Goal: Task Accomplishment & Management: Manage account settings

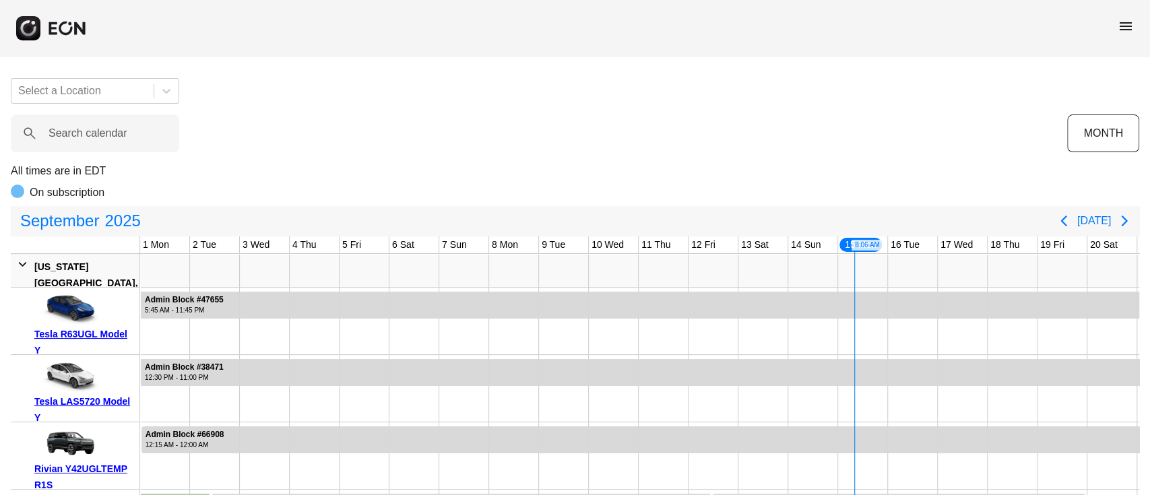
scroll to position [0, 367]
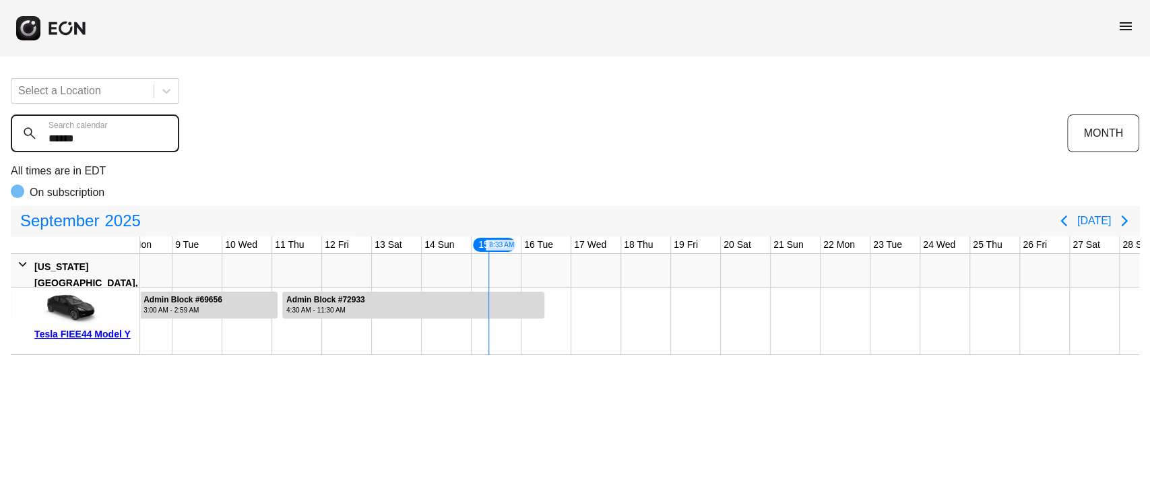
type calendar "******"
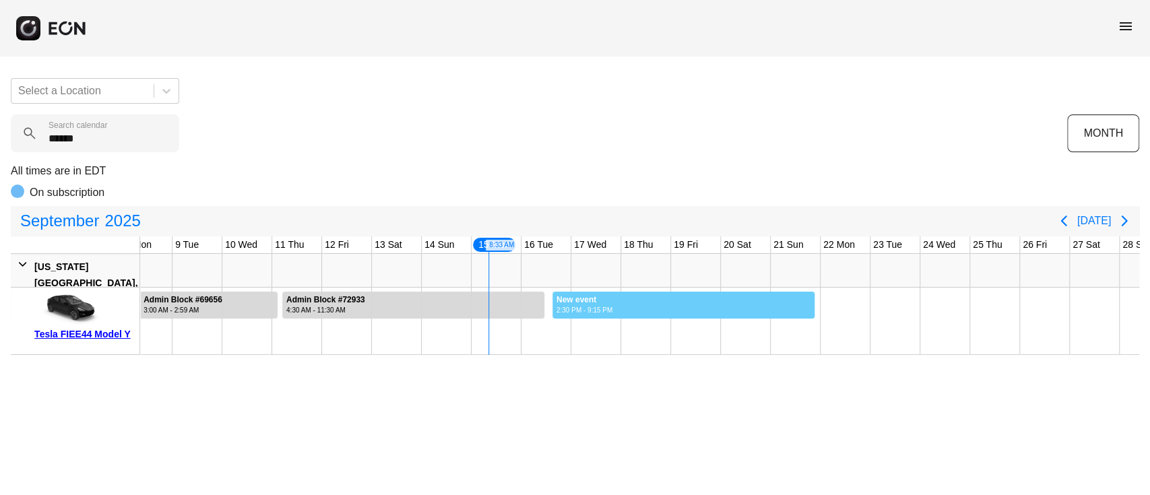
drag, startPoint x: 552, startPoint y: 305, endPoint x: 816, endPoint y: 302, distance: 264.2
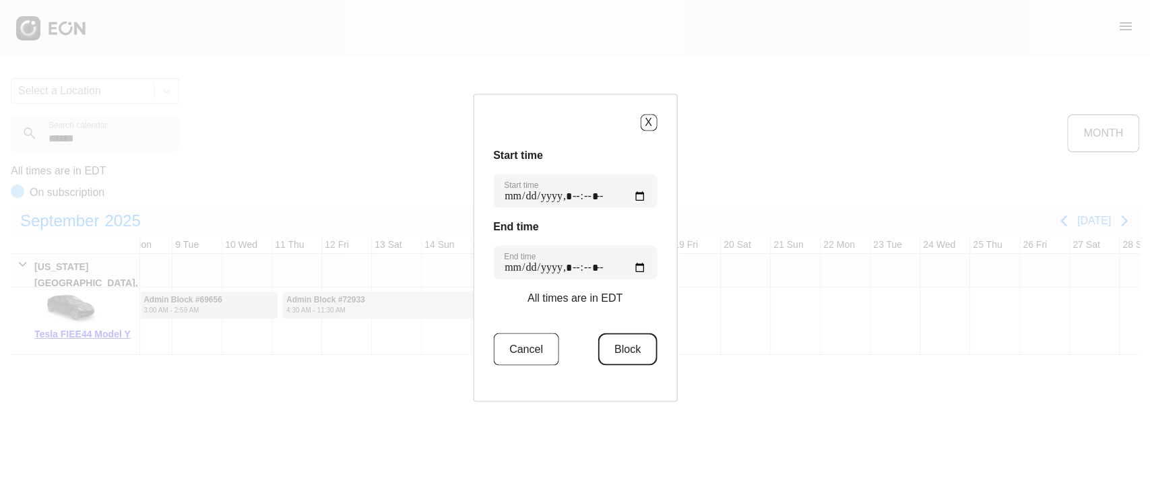
click at [598, 339] on button "Block" at bounding box center [627, 349] width 59 height 32
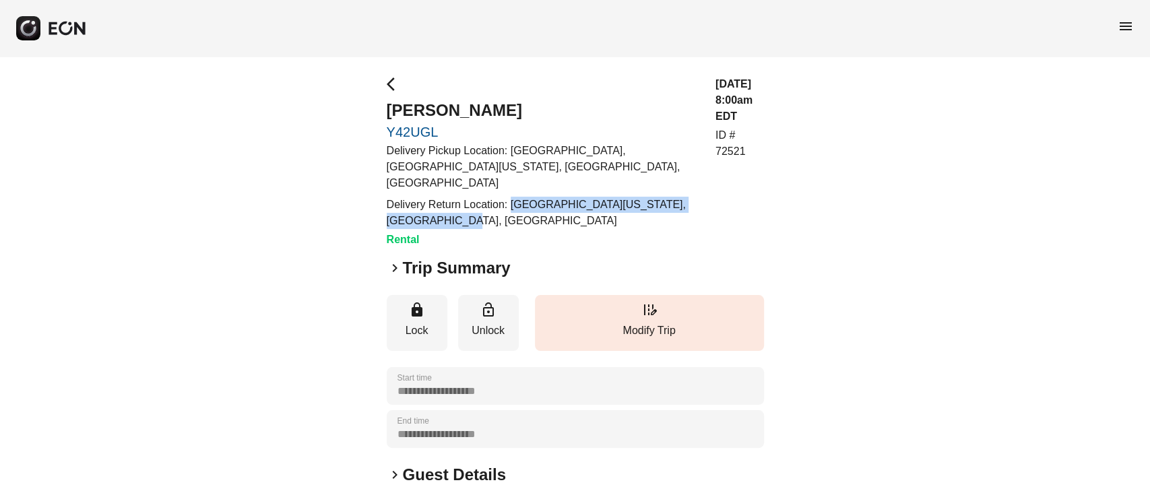
drag, startPoint x: 510, startPoint y: 189, endPoint x: 506, endPoint y: 211, distance: 22.6
click at [506, 211] on p "Delivery Return Location: The Maybury, 10th Avenue, New York, NY, USA" at bounding box center [543, 213] width 313 height 32
copy p "The Maybury, 10th Avenue, New York, NY, USA"
